Goal: Find specific page/section

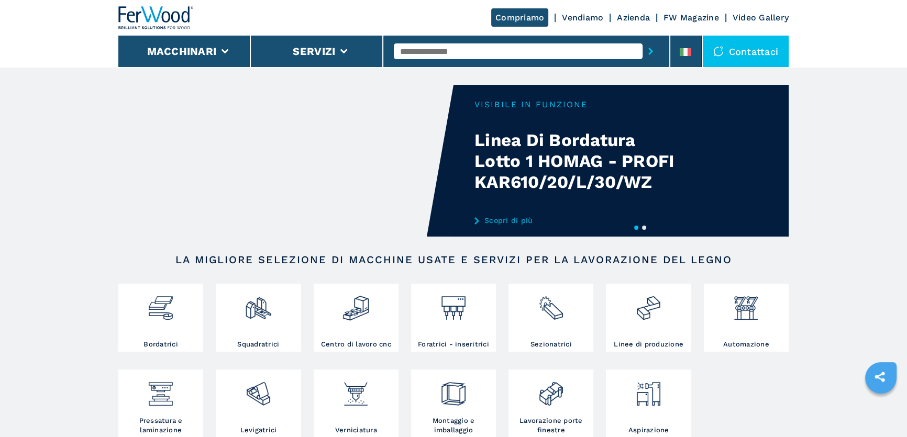
click at [497, 49] on input "text" at bounding box center [518, 51] width 249 height 16
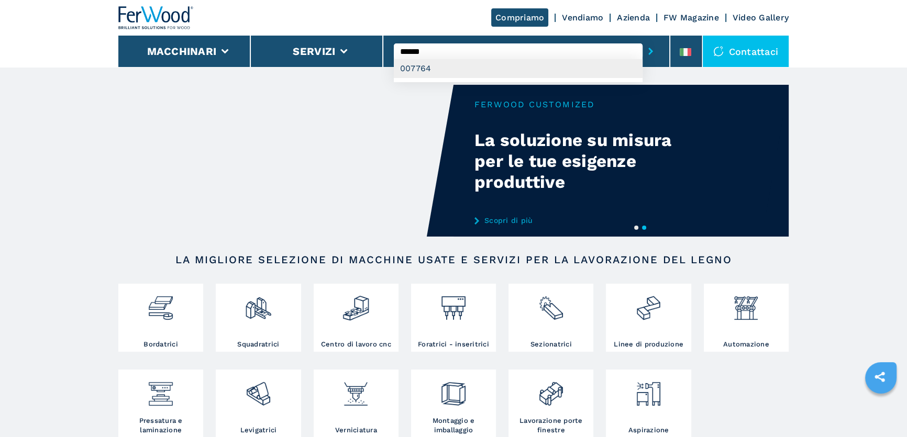
type input "******"
click at [481, 73] on div "007764" at bounding box center [518, 68] width 249 height 19
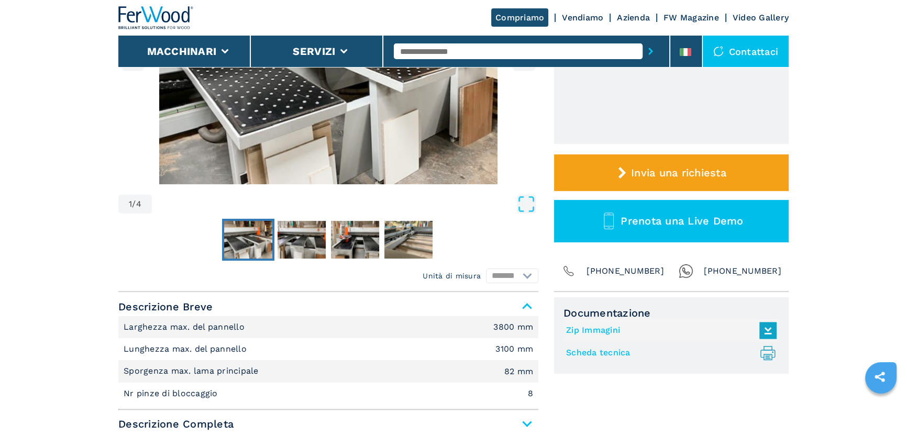
scroll to position [333, 0]
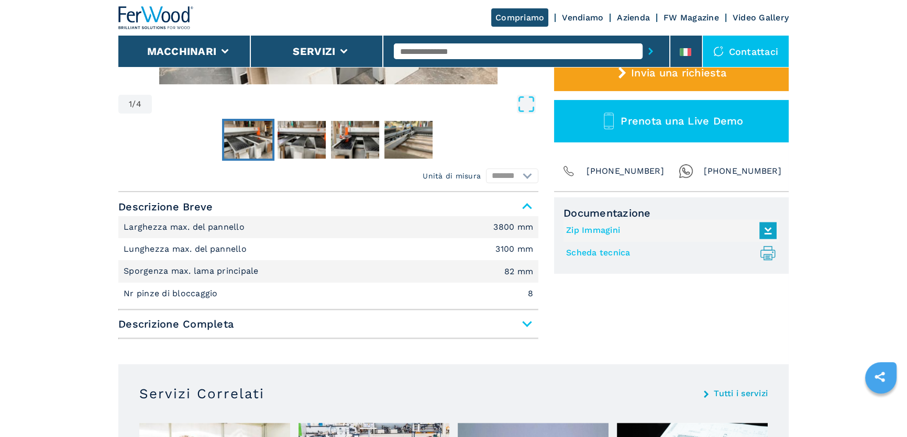
click at [526, 318] on span "Descrizione Completa" at bounding box center [328, 324] width 420 height 19
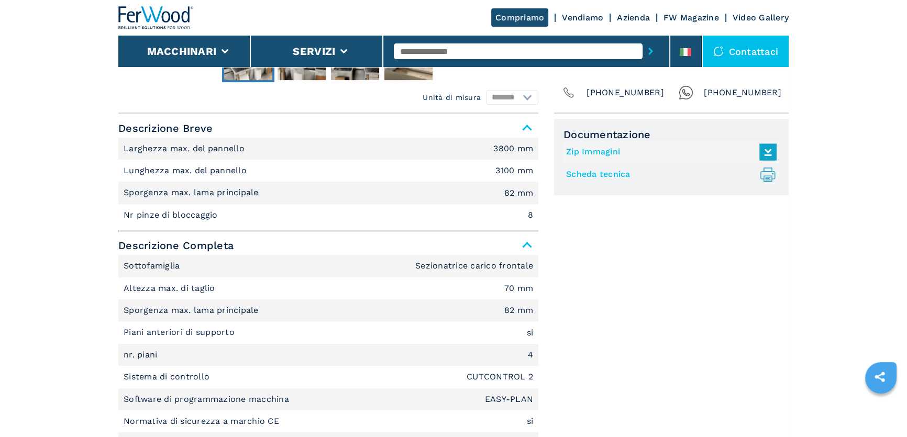
scroll to position [428, 0]
